Goal: Information Seeking & Learning: Learn about a topic

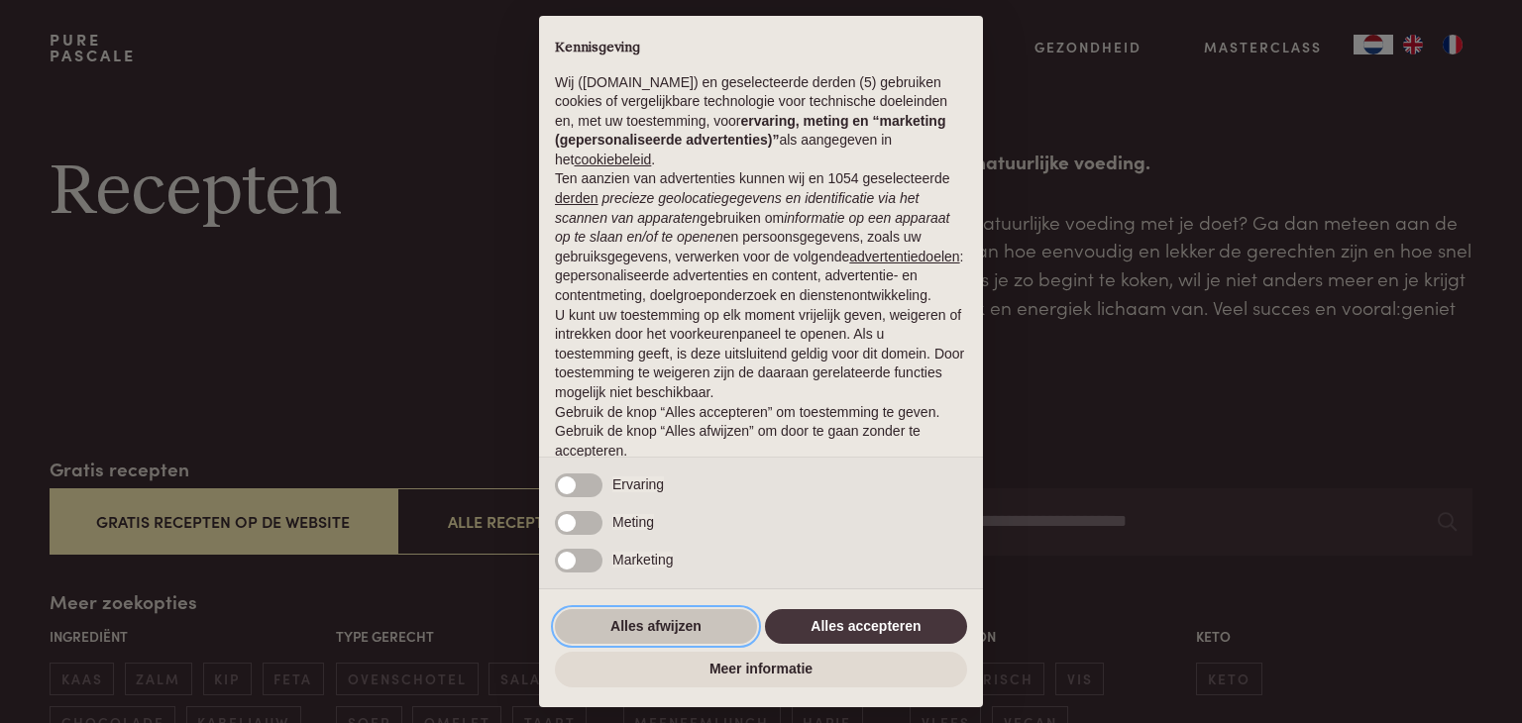
click at [647, 616] on button "Alles afwijzen" at bounding box center [656, 628] width 202 height 36
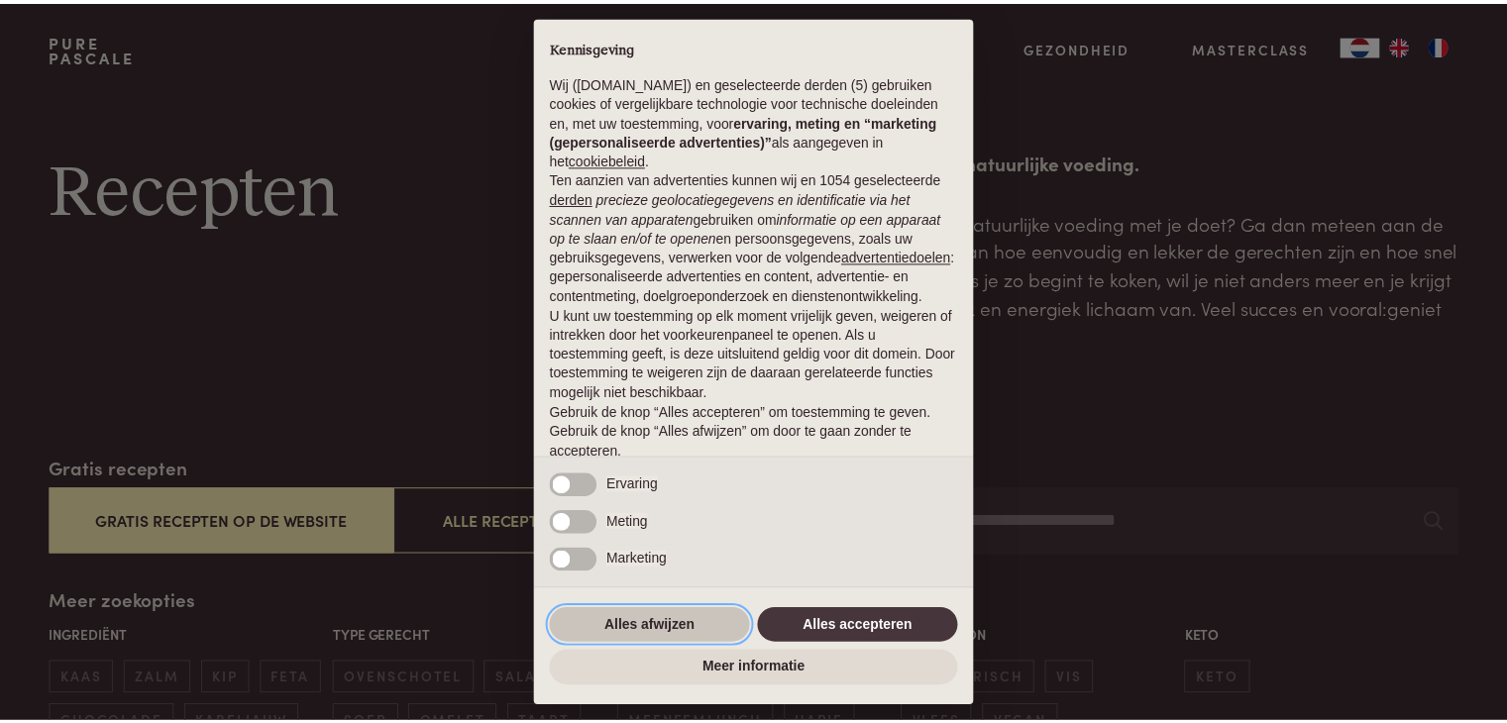
scroll to position [73, 0]
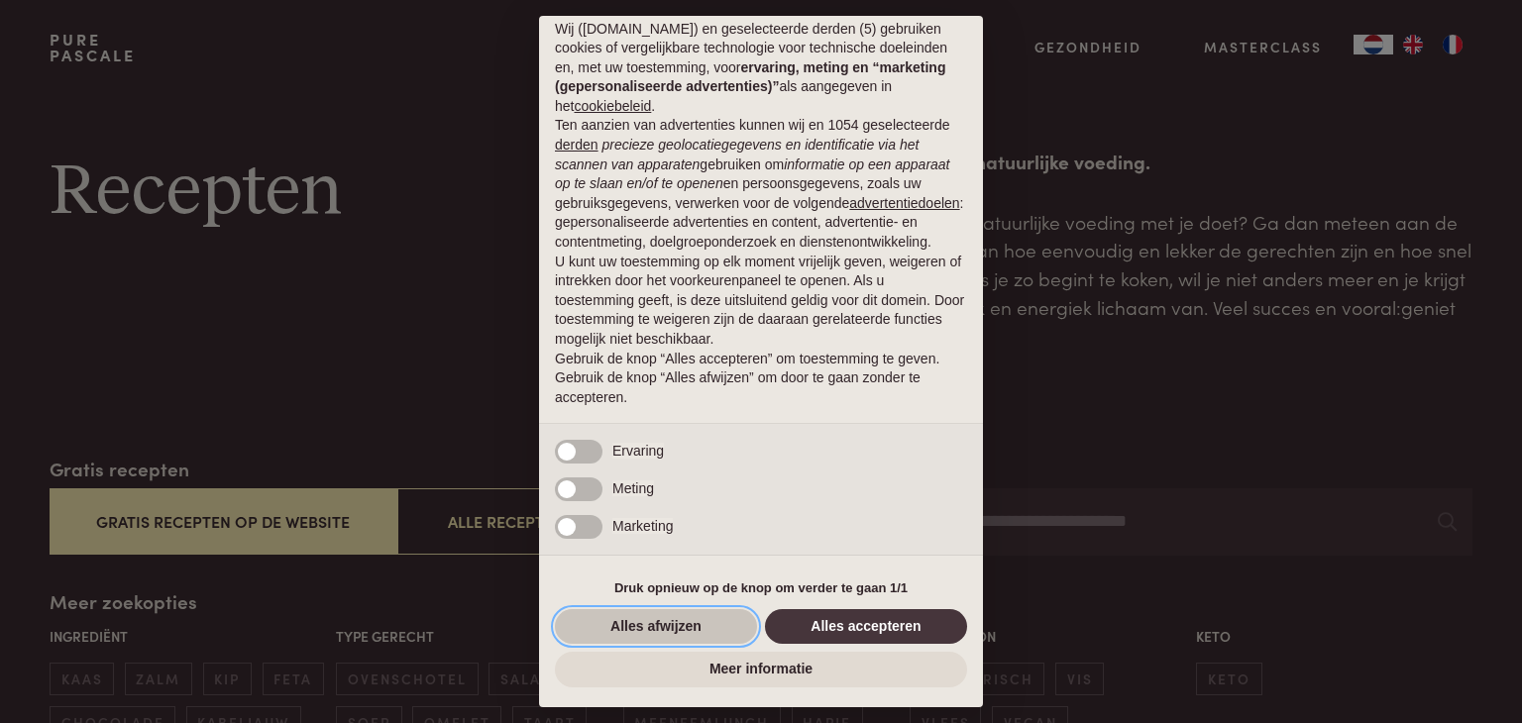
click at [642, 619] on button "Alles afwijzen" at bounding box center [656, 628] width 202 height 36
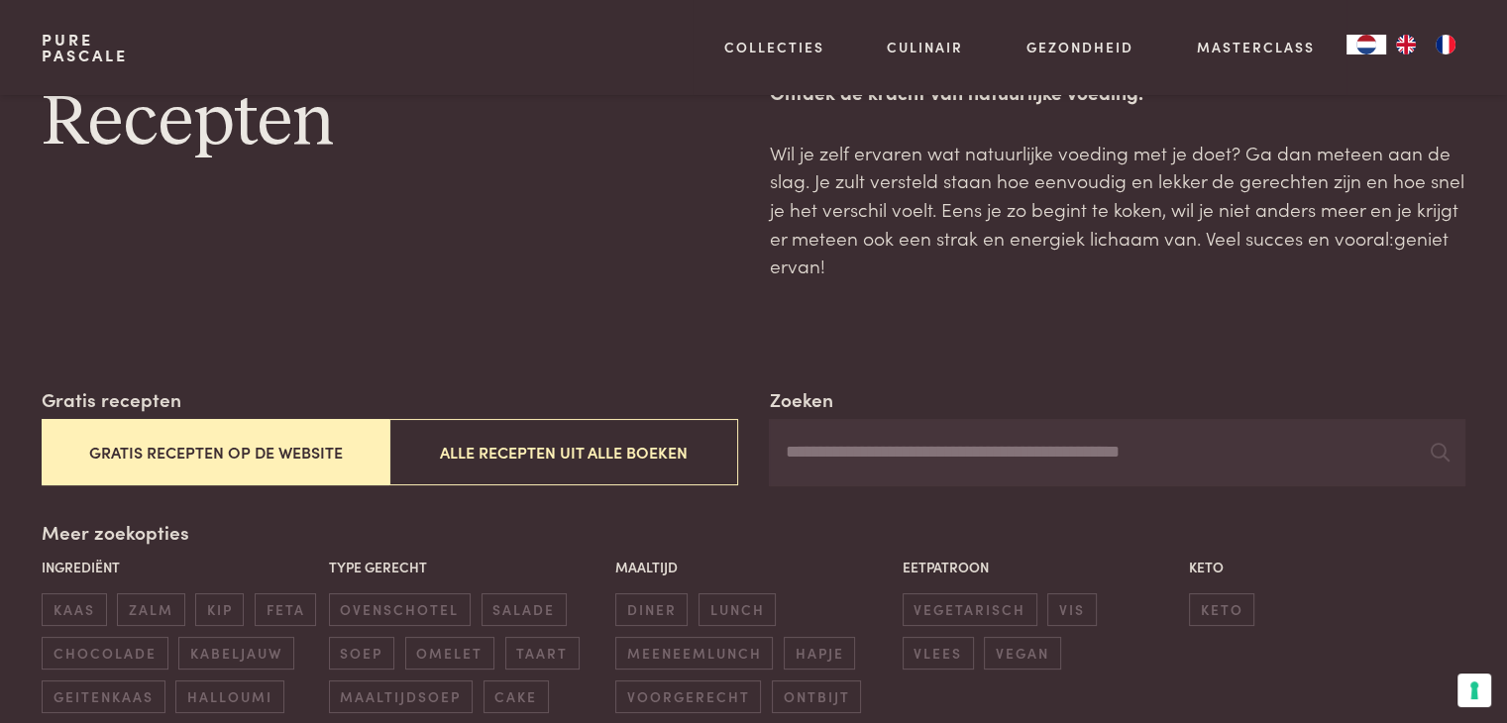
scroll to position [99, 0]
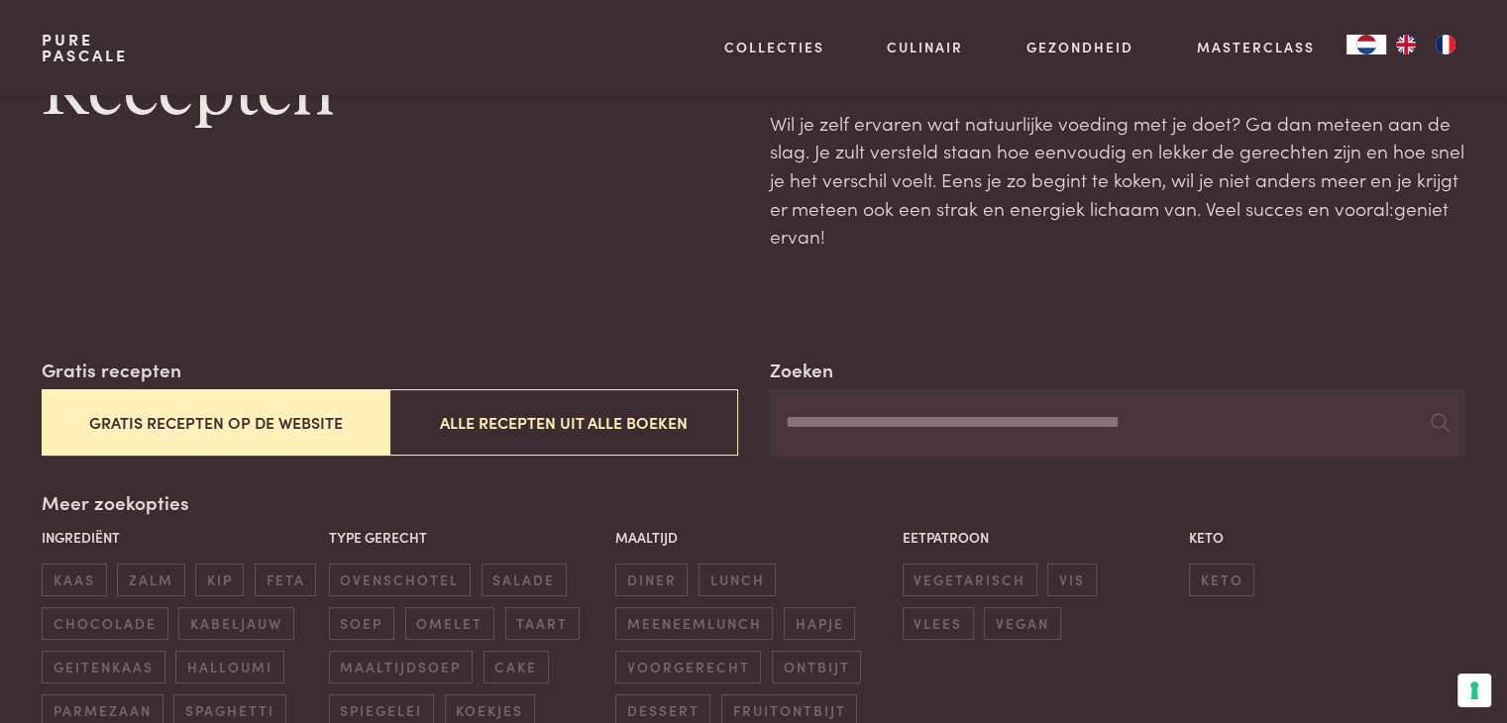
click at [819, 433] on input "Zoeken" at bounding box center [1117, 422] width 696 height 67
type input "*******"
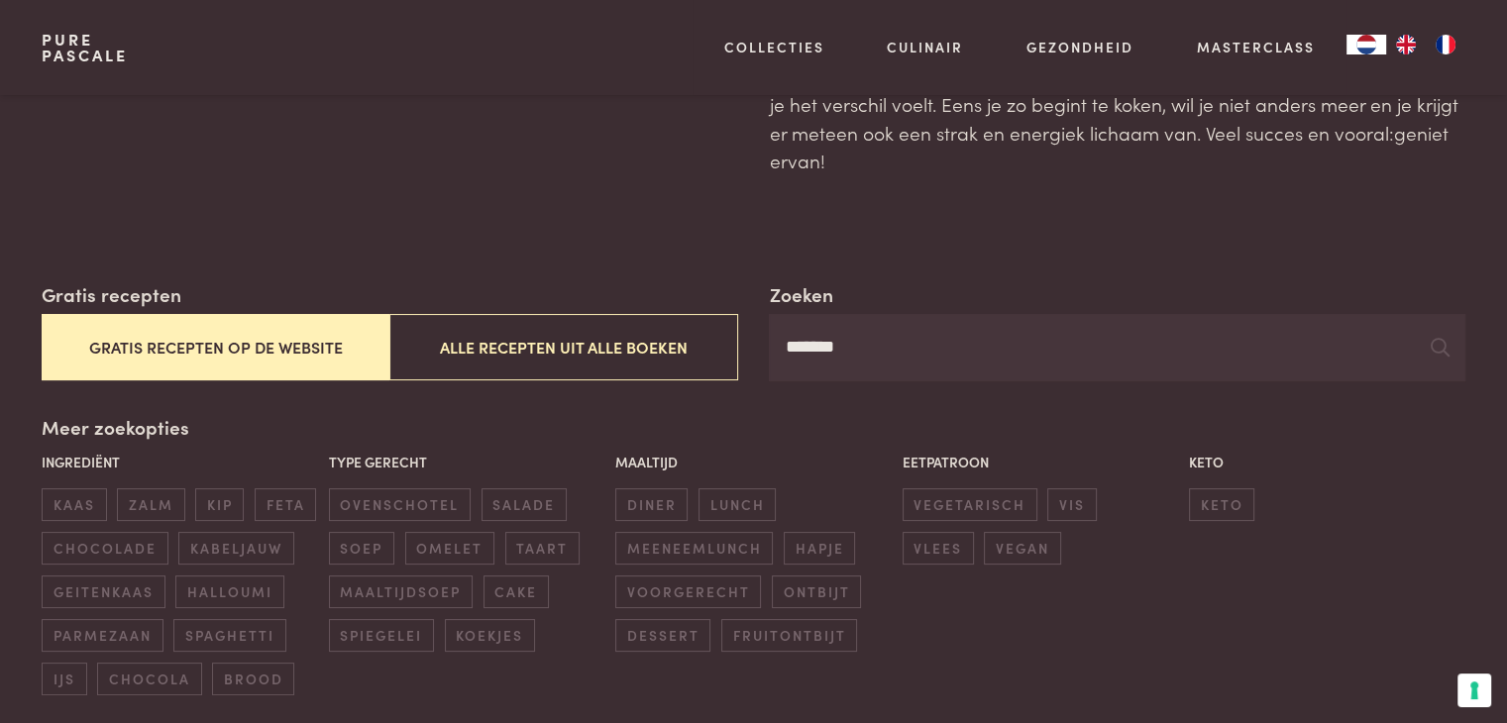
scroll to position [99, 0]
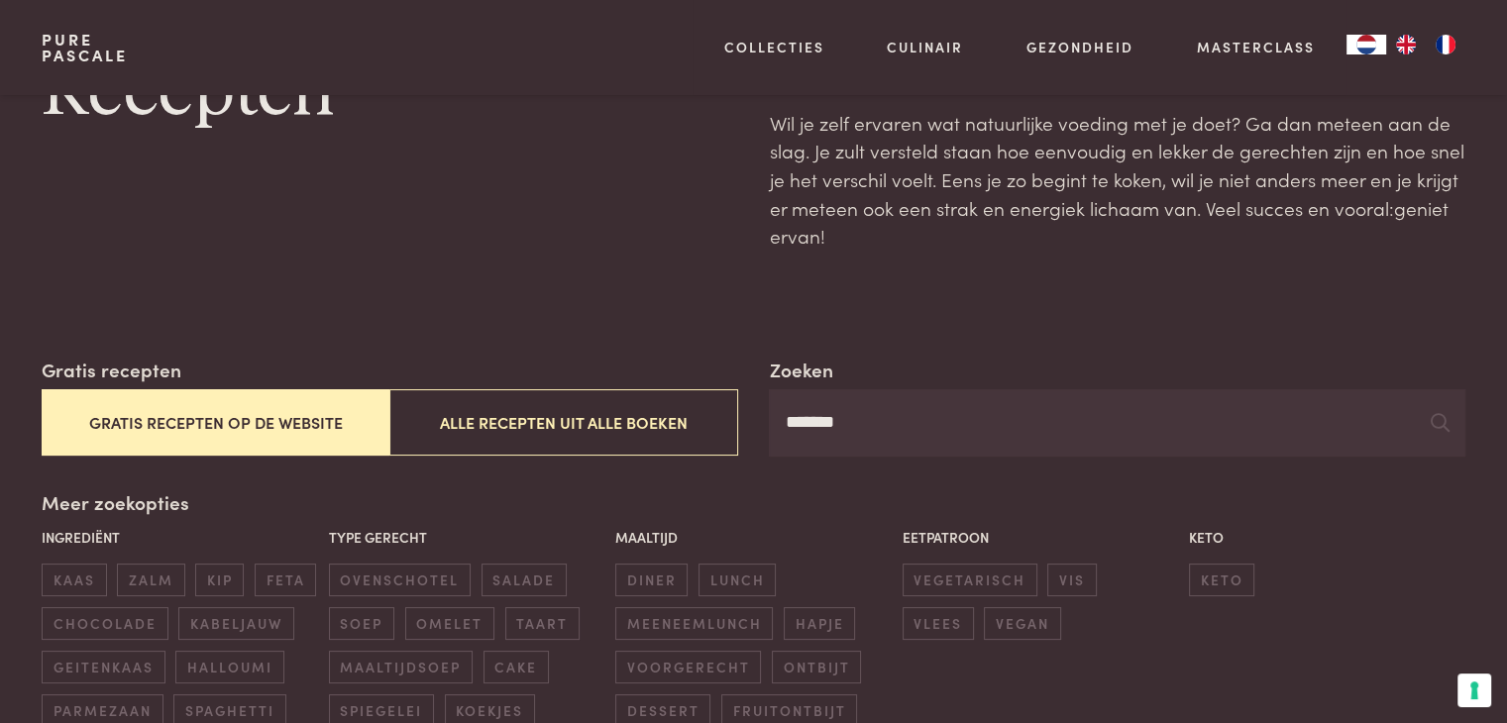
click at [972, 429] on input "*******" at bounding box center [1117, 422] width 696 height 67
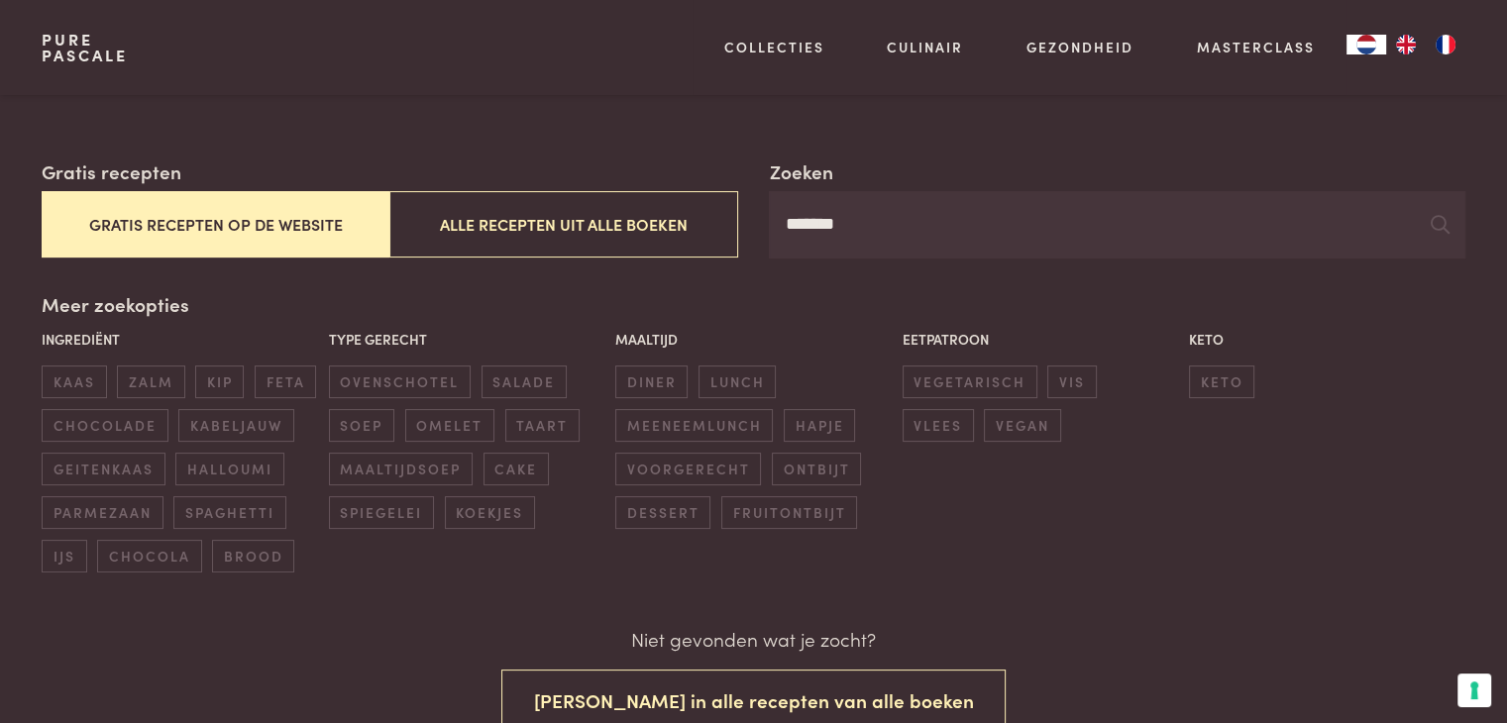
scroll to position [0, 0]
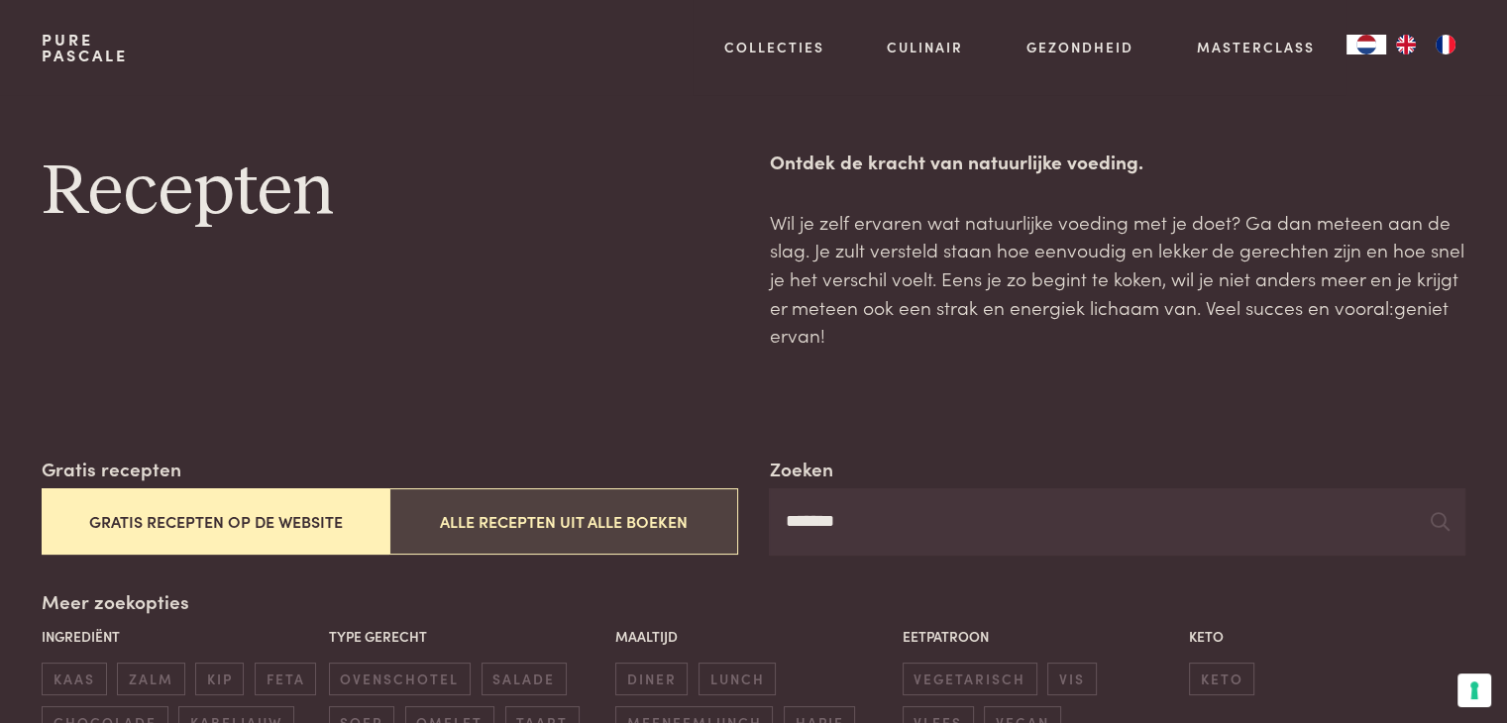
click at [521, 526] on button "Alle recepten uit alle boeken" at bounding box center [563, 522] width 348 height 66
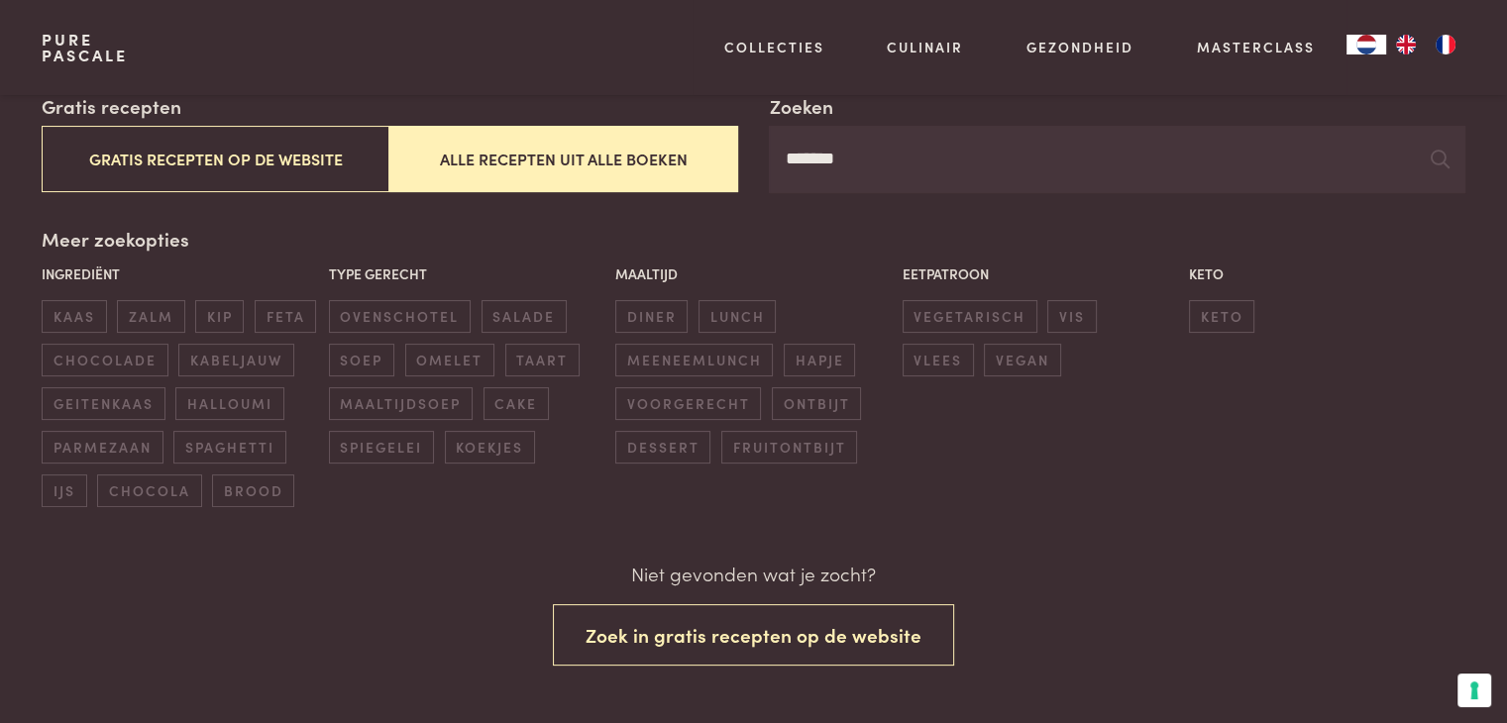
scroll to position [319, 0]
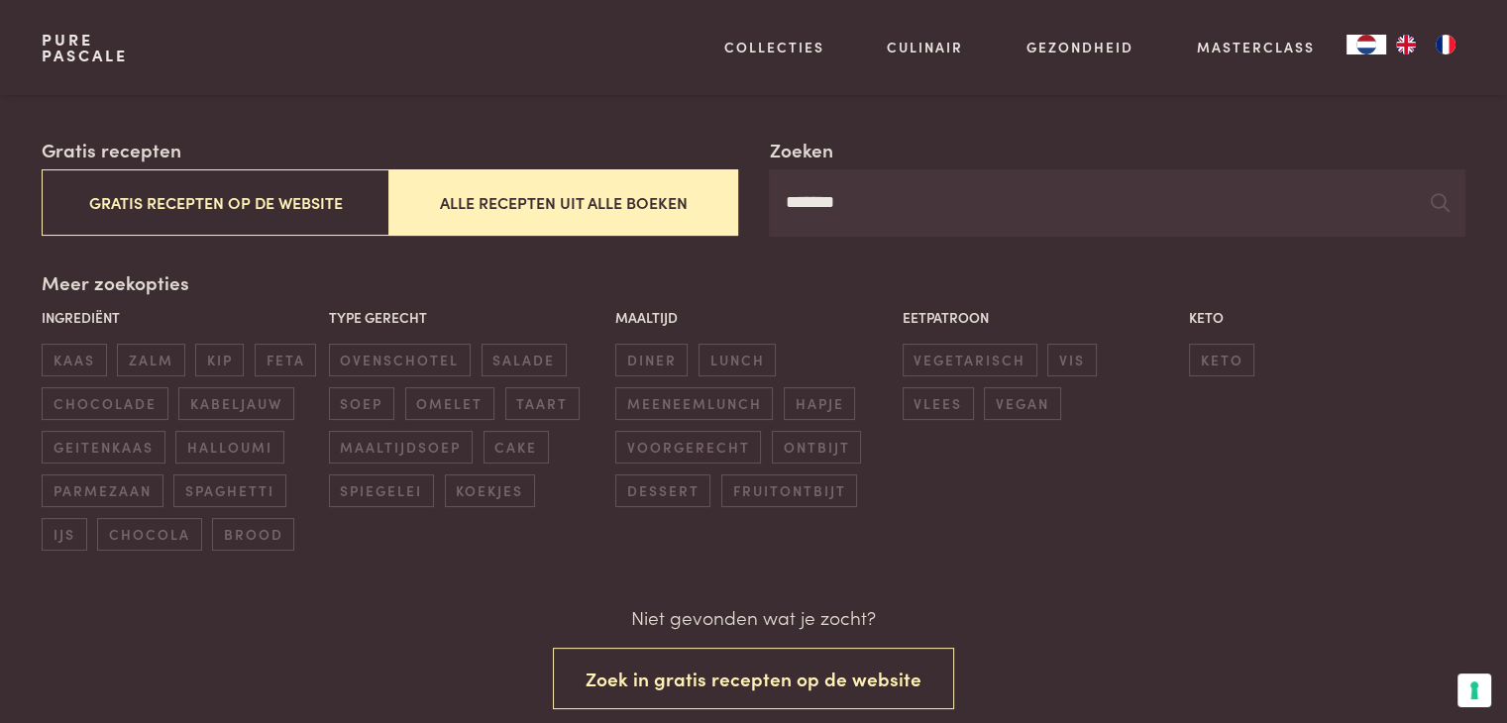
click at [946, 216] on input "*******" at bounding box center [1117, 202] width 696 height 67
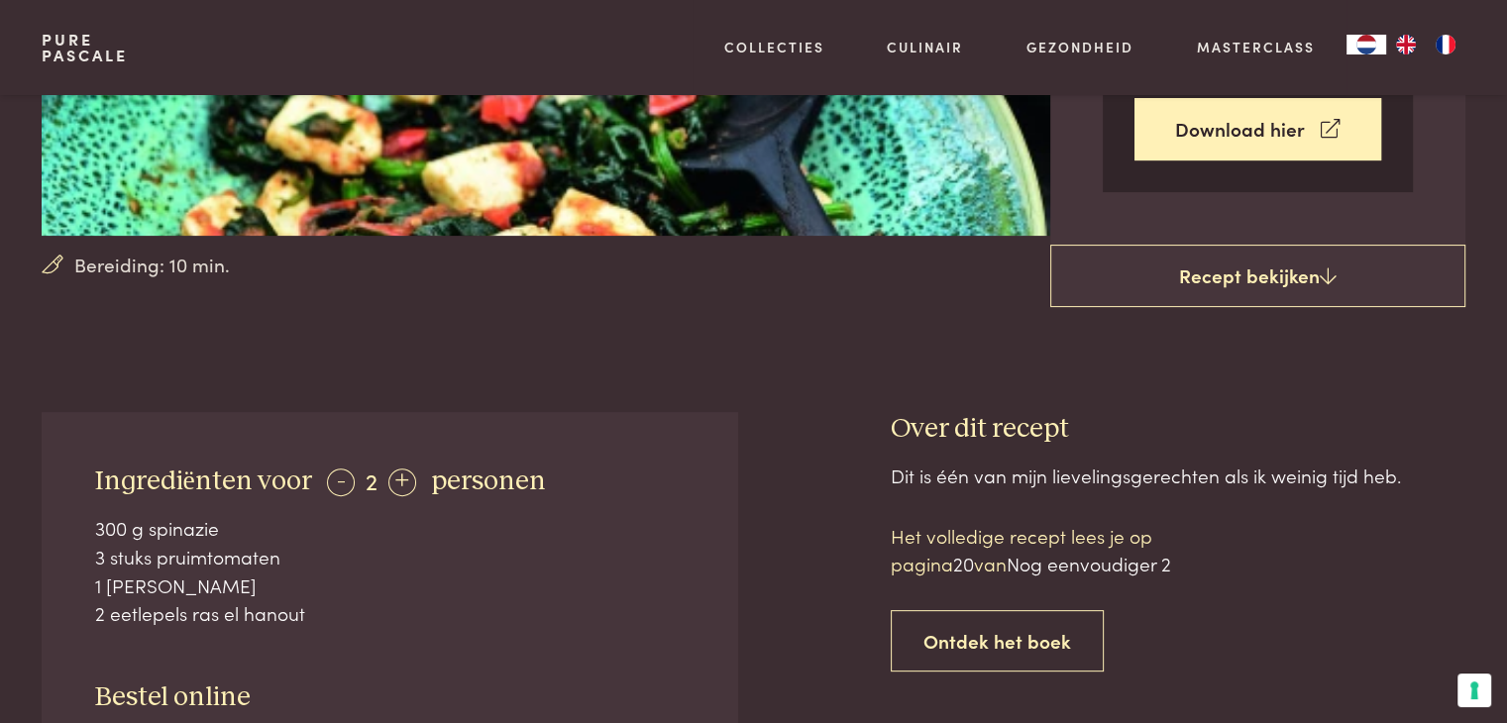
scroll to position [396, 0]
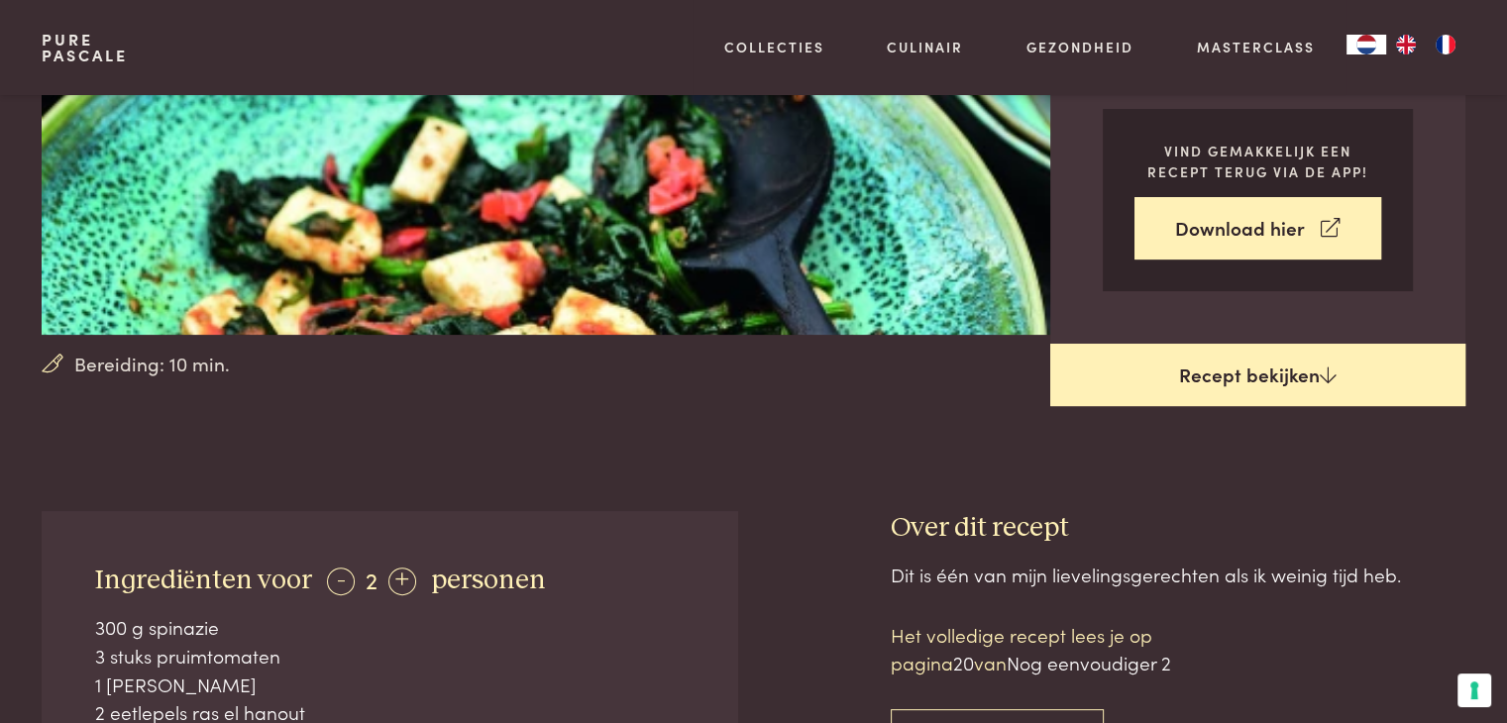
click at [1202, 389] on link "Recept bekijken" at bounding box center [1258, 375] width 415 height 63
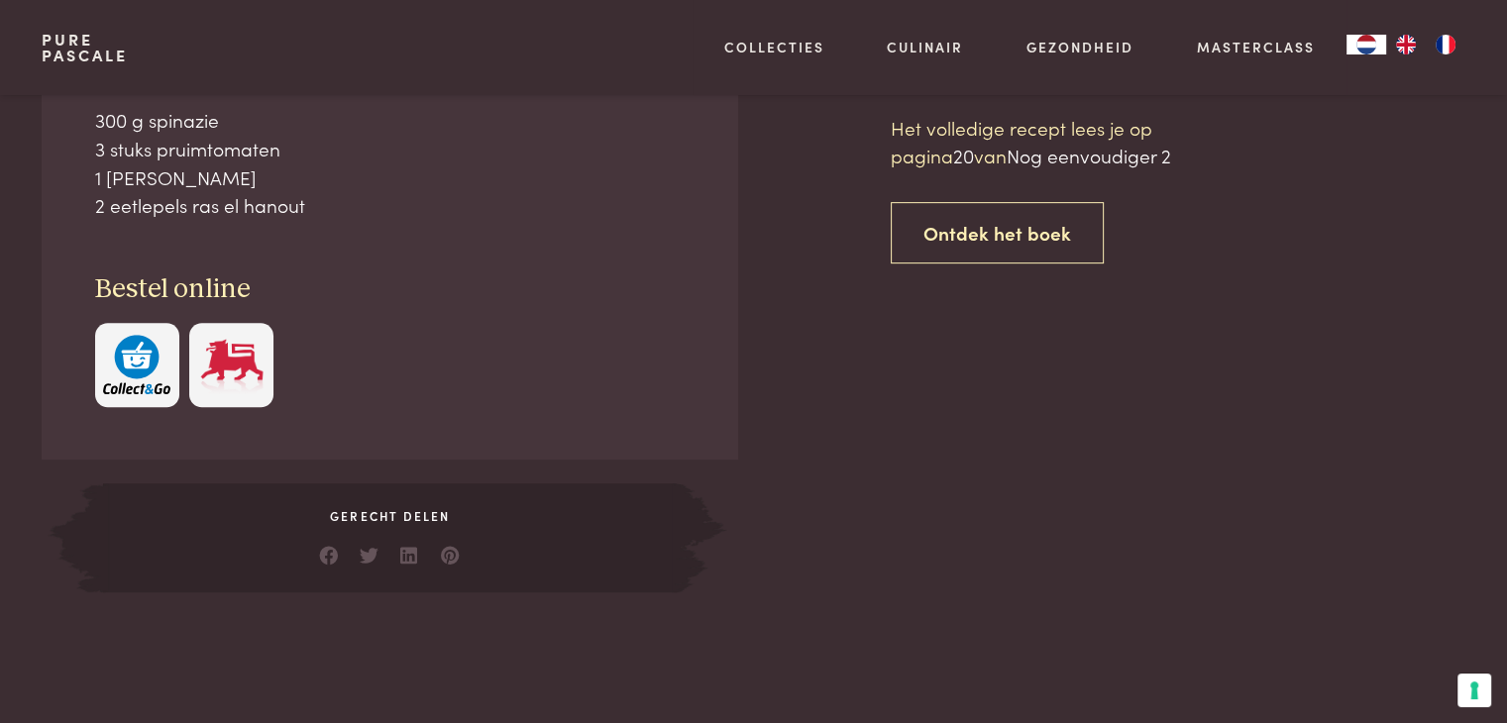
scroll to position [906, 0]
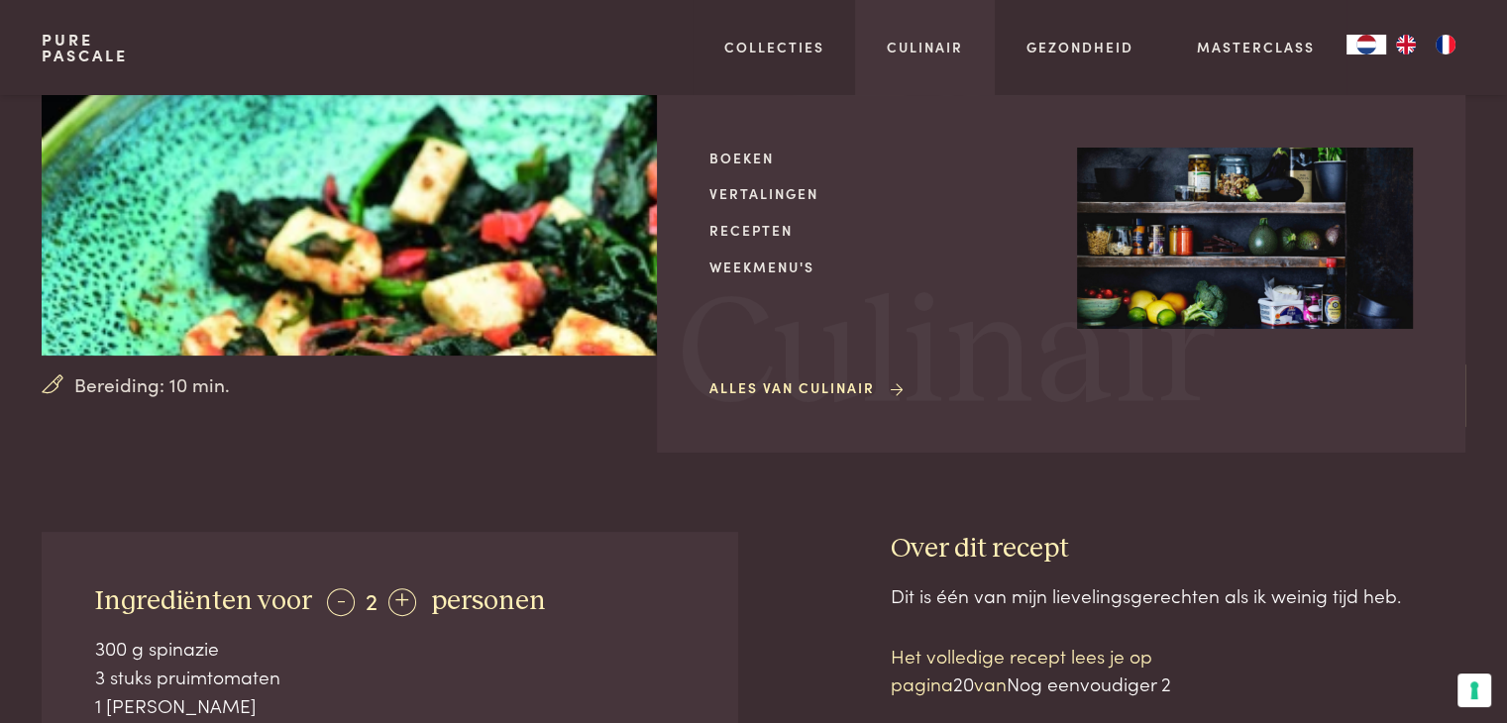
scroll to position [311, 0]
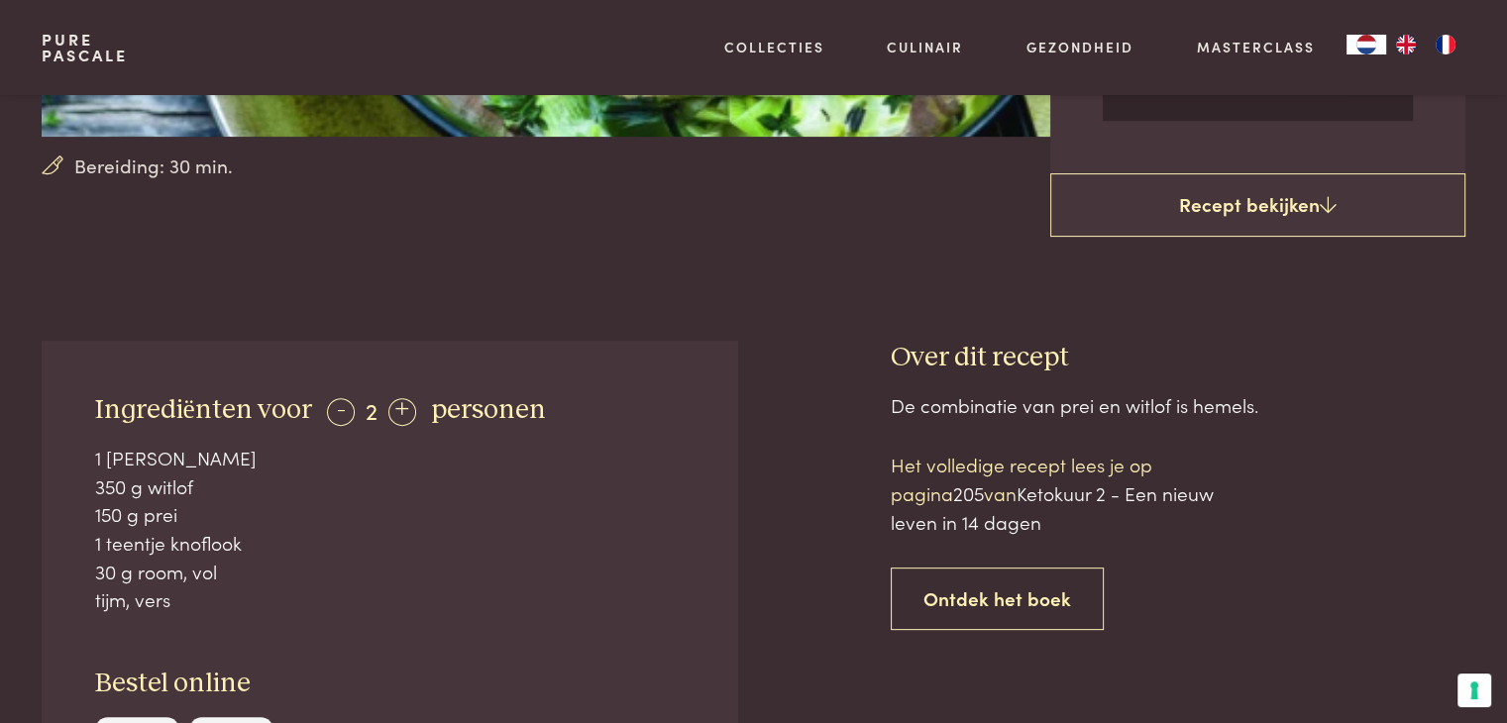
scroll to position [694, 0]
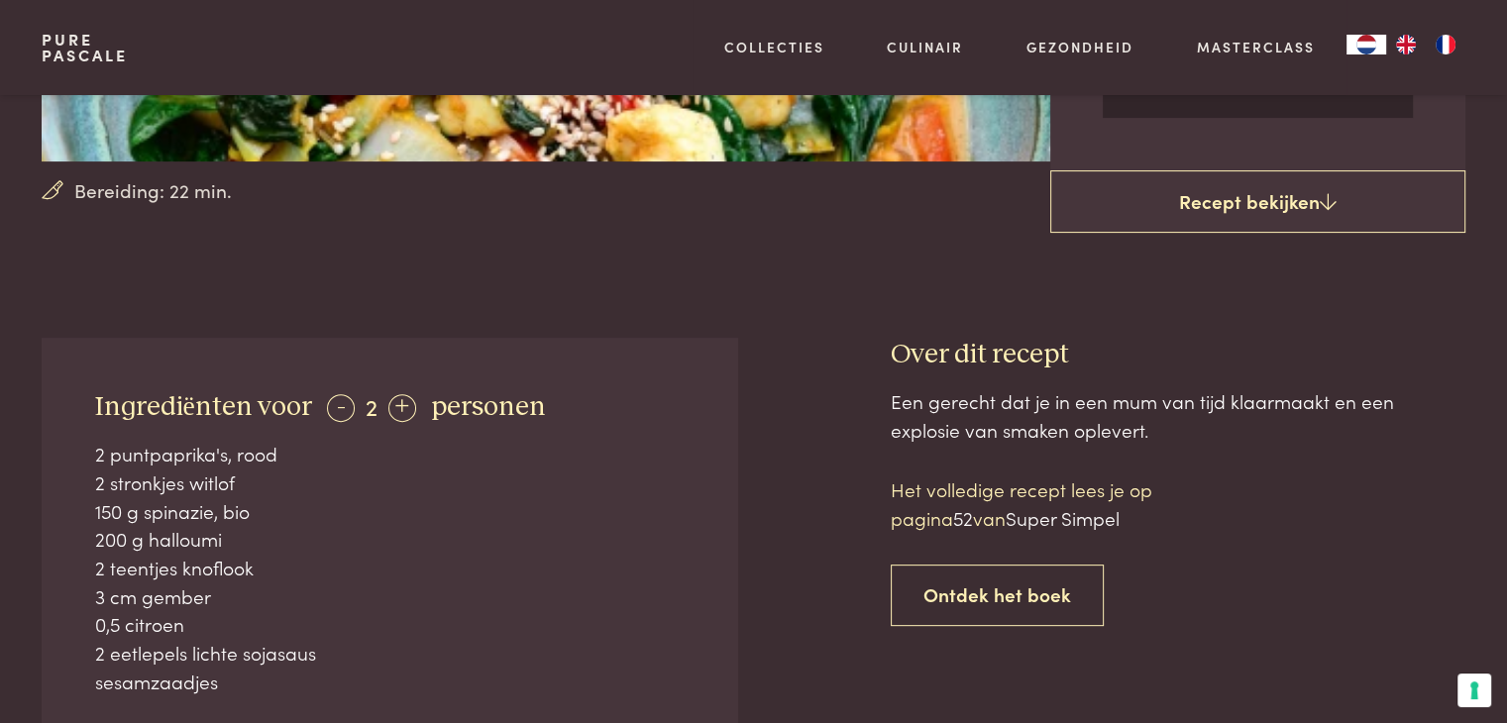
scroll to position [793, 0]
